Goal: Book appointment/travel/reservation

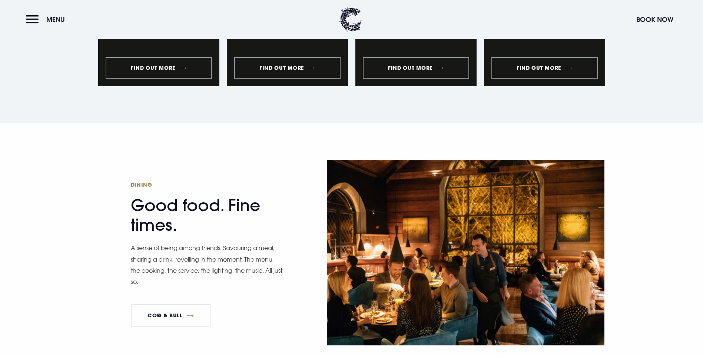
scroll to position [1260, 0]
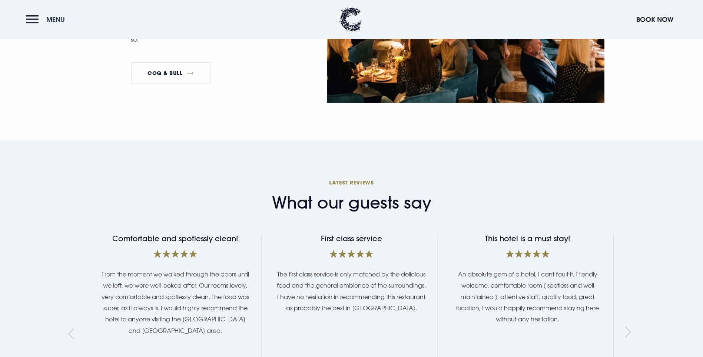
click at [47, 15] on span "Menu" at bounding box center [55, 19] width 19 height 9
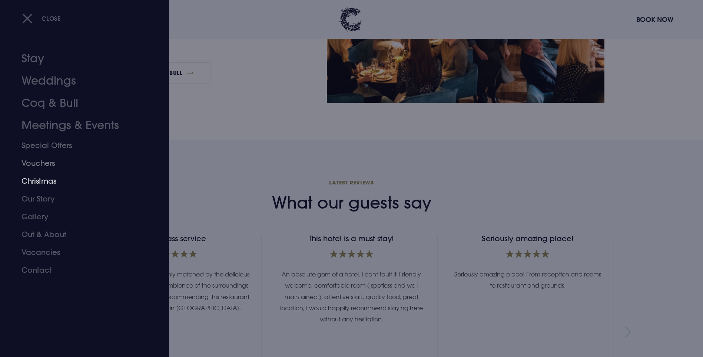
click at [42, 178] on link "Christmas" at bounding box center [79, 181] width 117 height 18
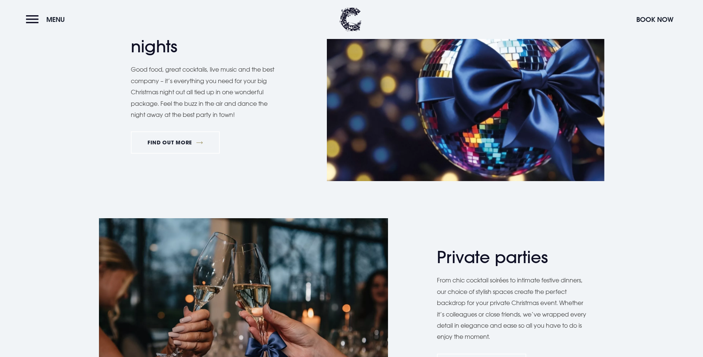
scroll to position [408, 0]
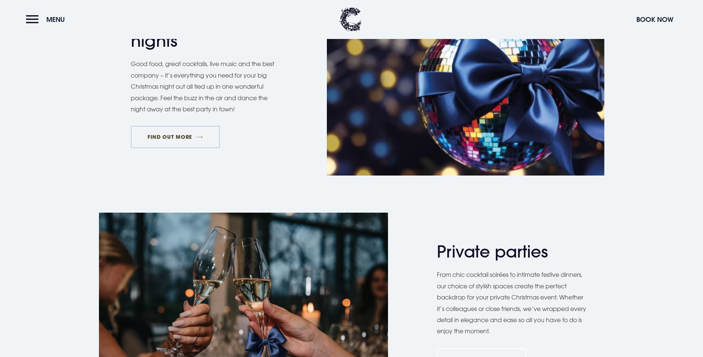
click at [196, 148] on link "FIND OUT MORE" at bounding box center [175, 137] width 89 height 22
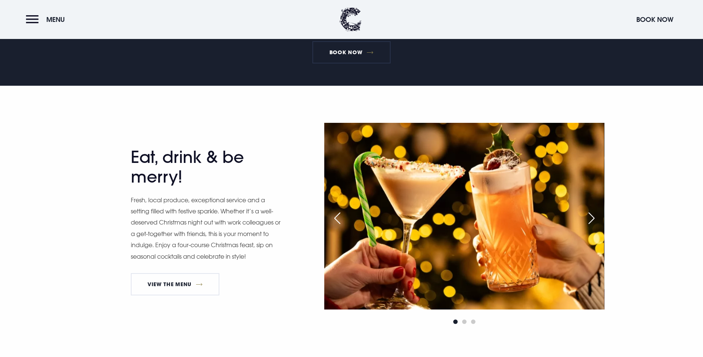
scroll to position [408, 0]
